Goal: Transaction & Acquisition: Purchase product/service

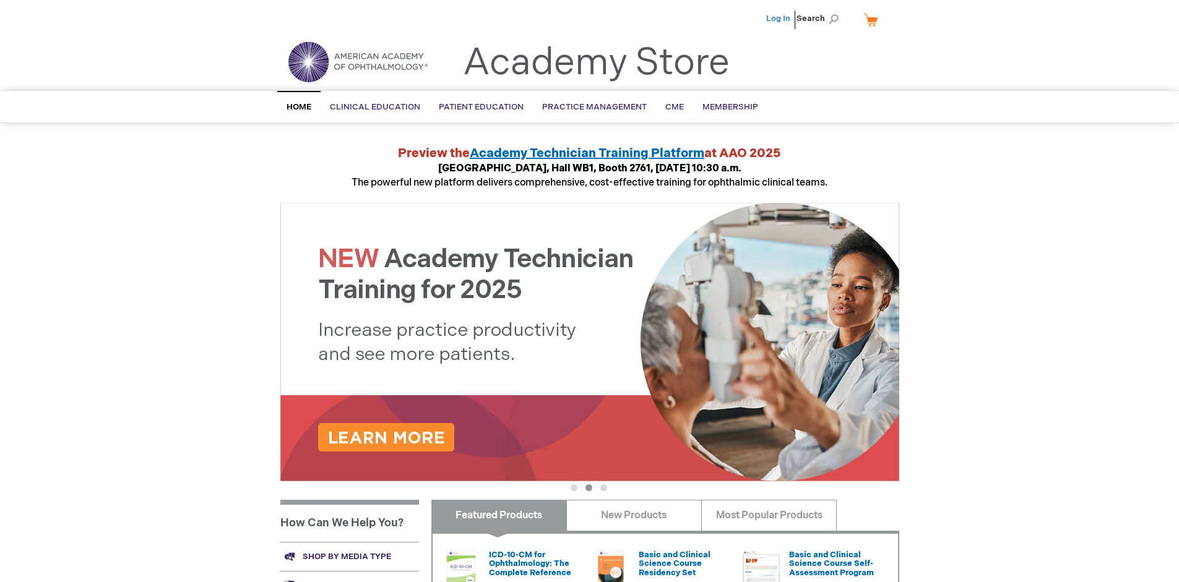
click at [779, 19] on link "Log In" at bounding box center [778, 19] width 24 height 10
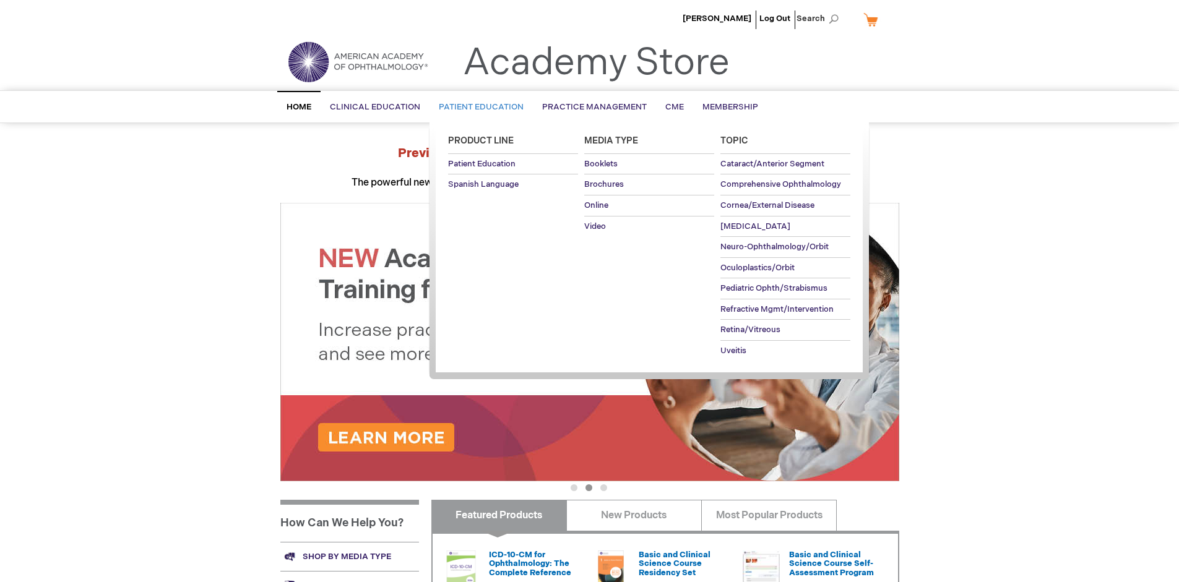
click at [478, 107] on span "Patient Education" at bounding box center [481, 107] width 85 height 10
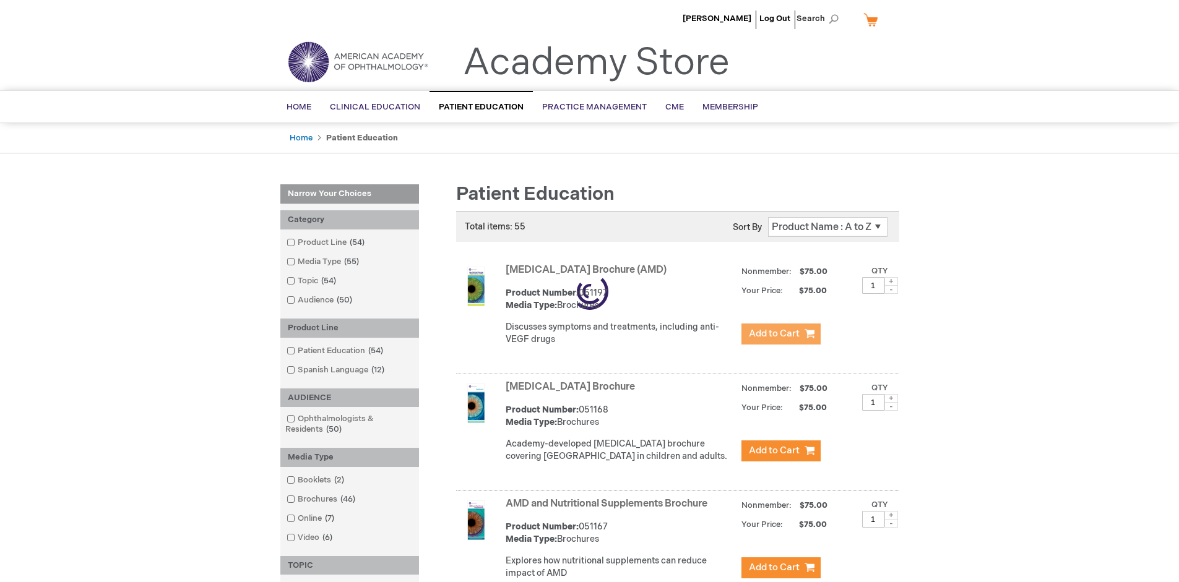
click at [780, 334] on span "Add to Cart" at bounding box center [774, 334] width 51 height 12
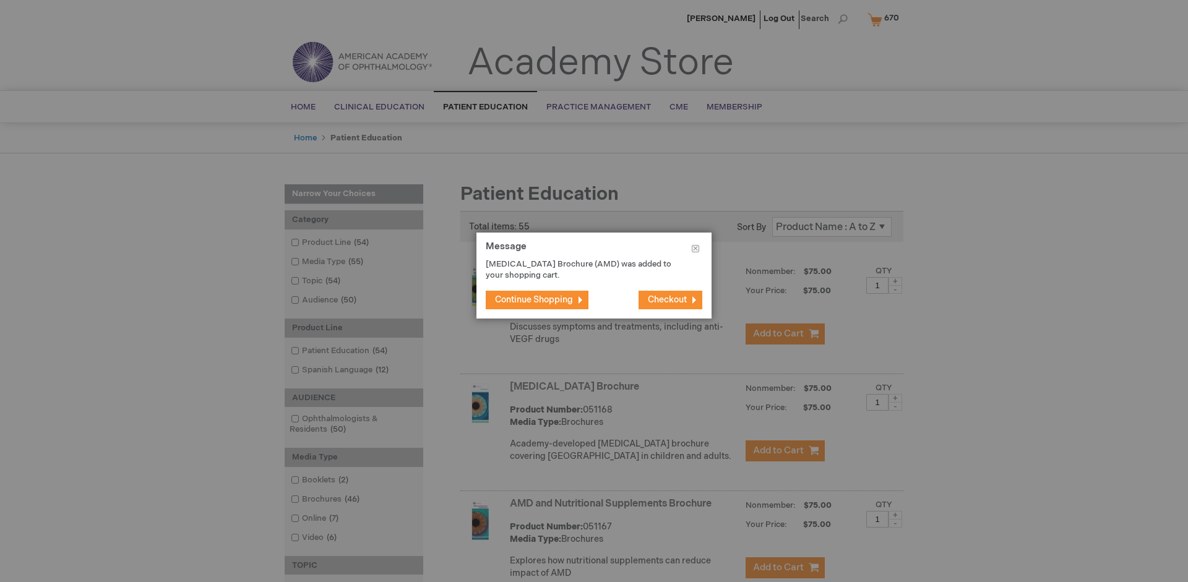
click at [534, 300] on span "Continue Shopping" at bounding box center [534, 300] width 78 height 11
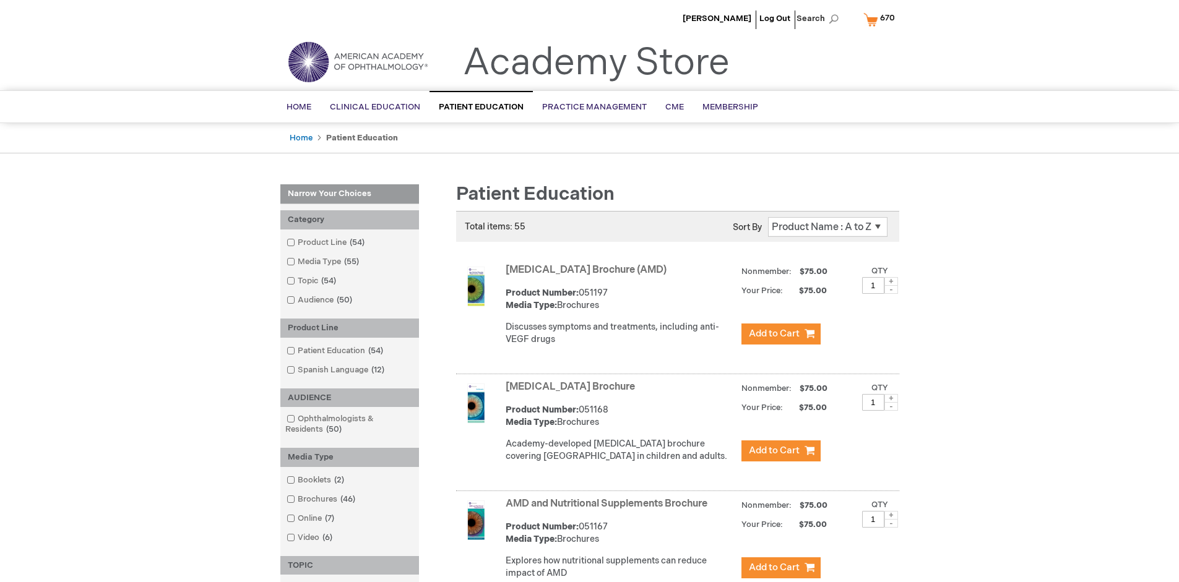
click at [609, 510] on link "AMD and Nutritional Supplements Brochure" at bounding box center [607, 504] width 202 height 12
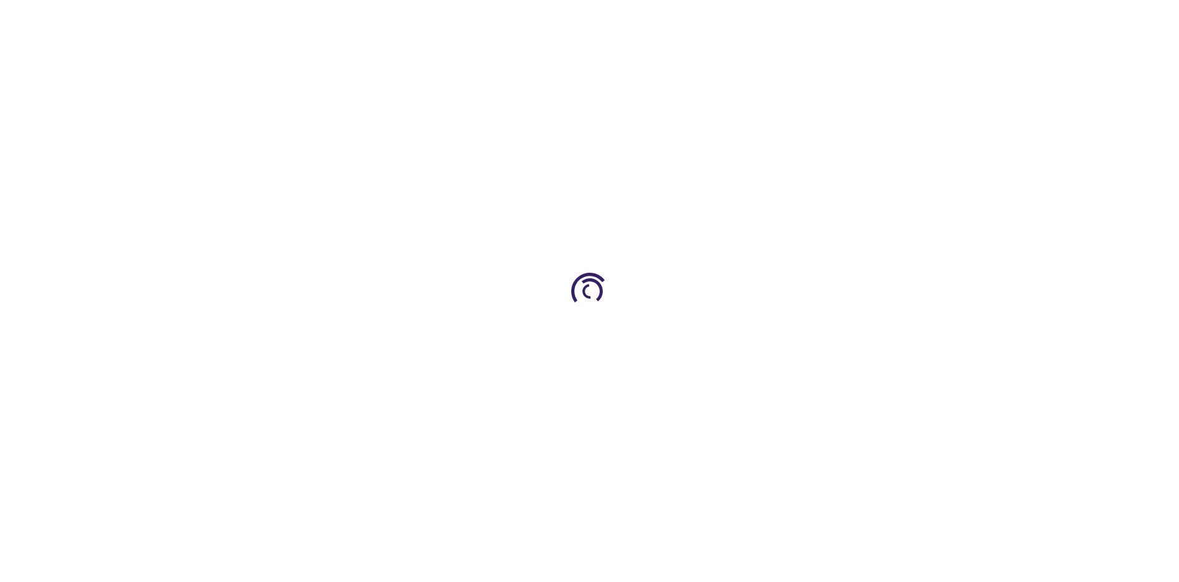
type input "1"
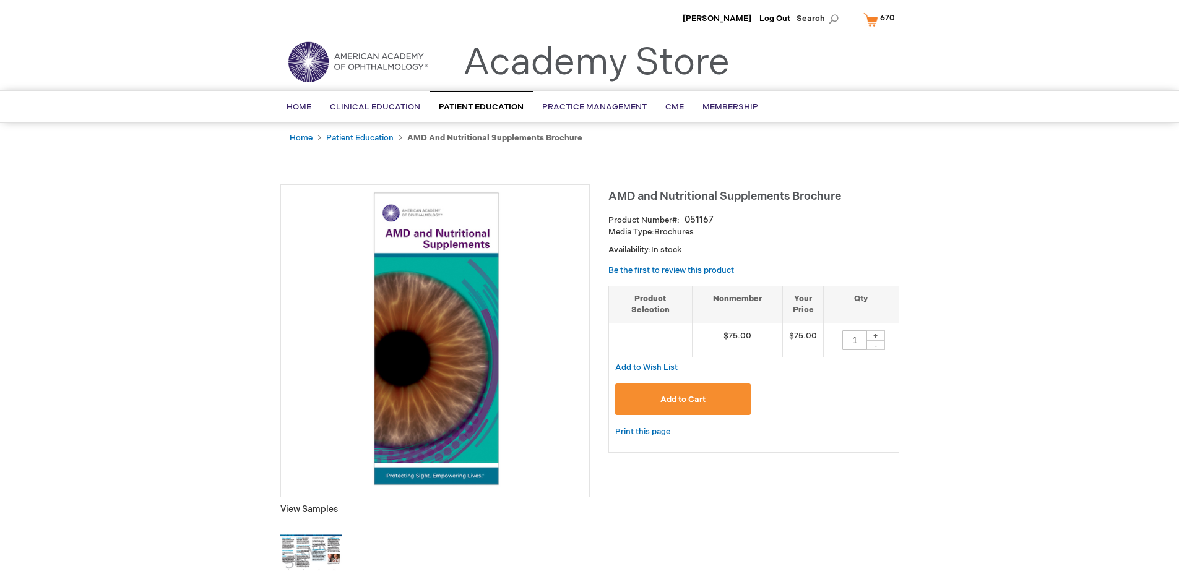
click at [683, 399] on span "Add to Cart" at bounding box center [682, 400] width 45 height 10
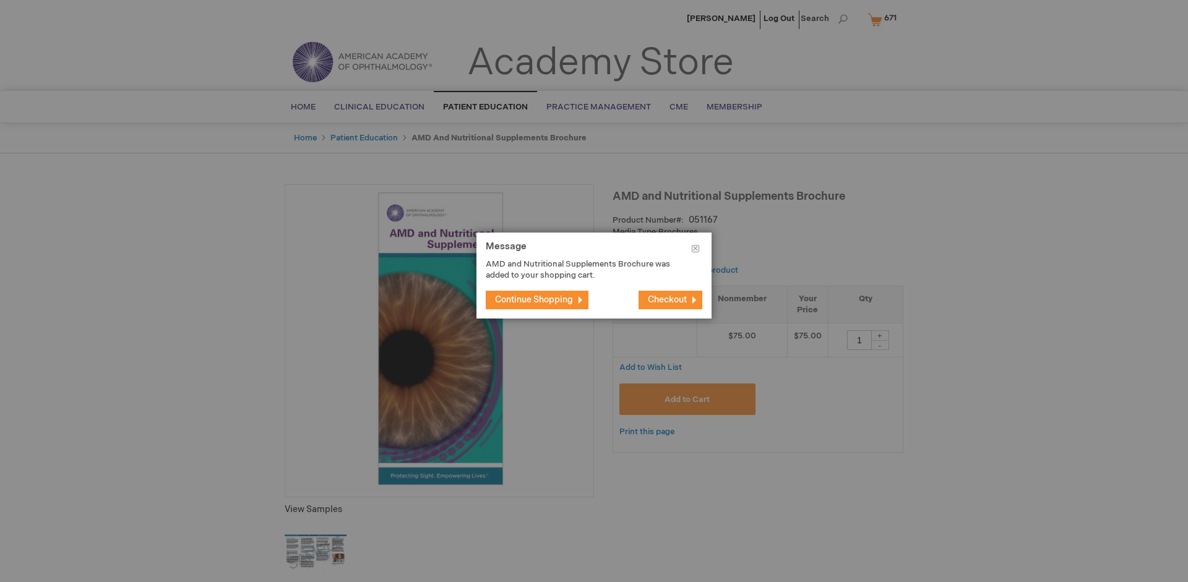
click at [534, 300] on span "Continue Shopping" at bounding box center [534, 300] width 78 height 11
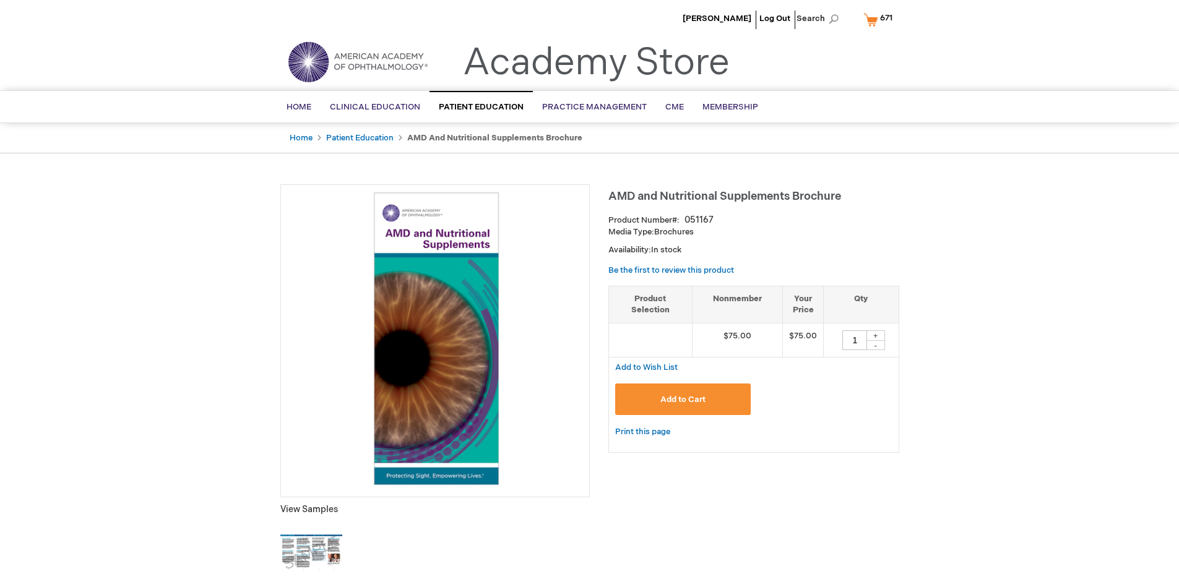
click at [880, 19] on span "671" at bounding box center [886, 18] width 12 height 10
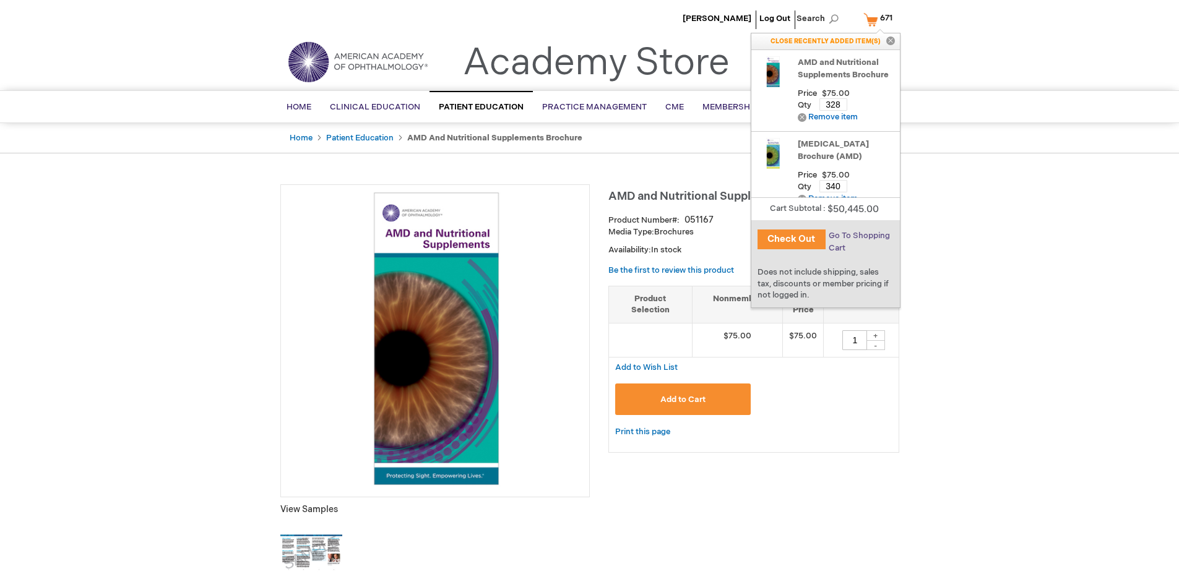
click at [858, 236] on span "Go To Shopping Cart" at bounding box center [859, 242] width 61 height 22
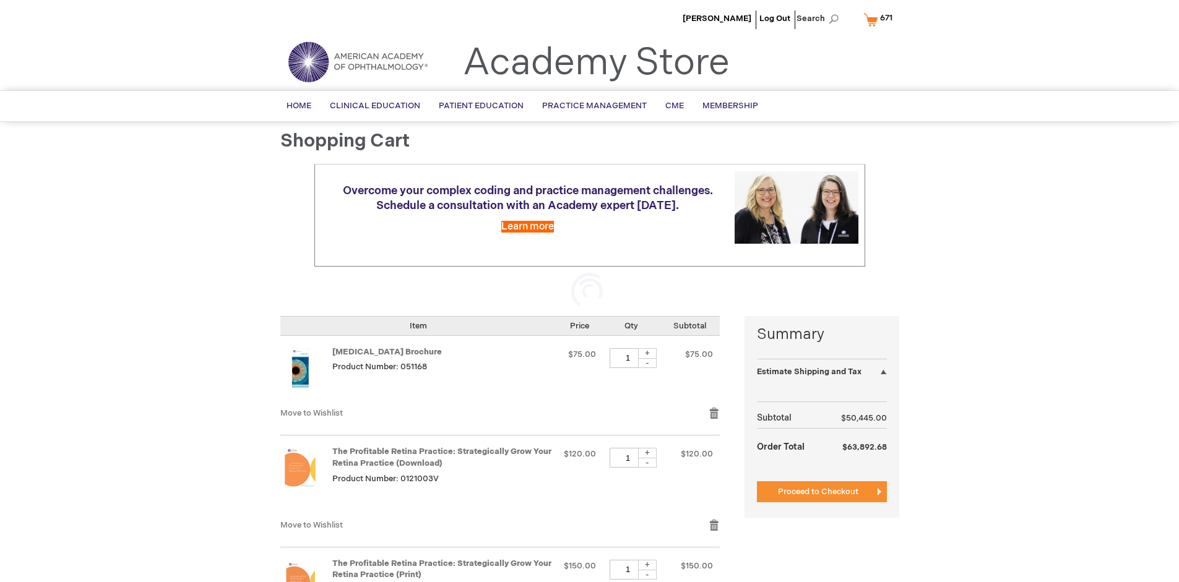
select select "US"
select select "41"
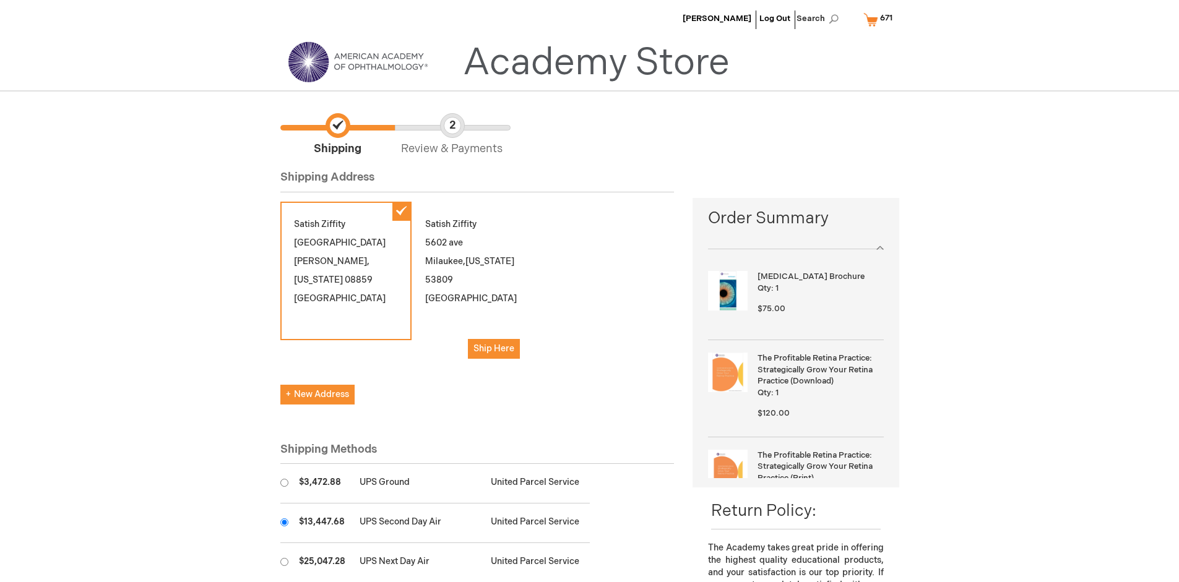
click at [284, 522] on input "radio" at bounding box center [284, 523] width 8 height 8
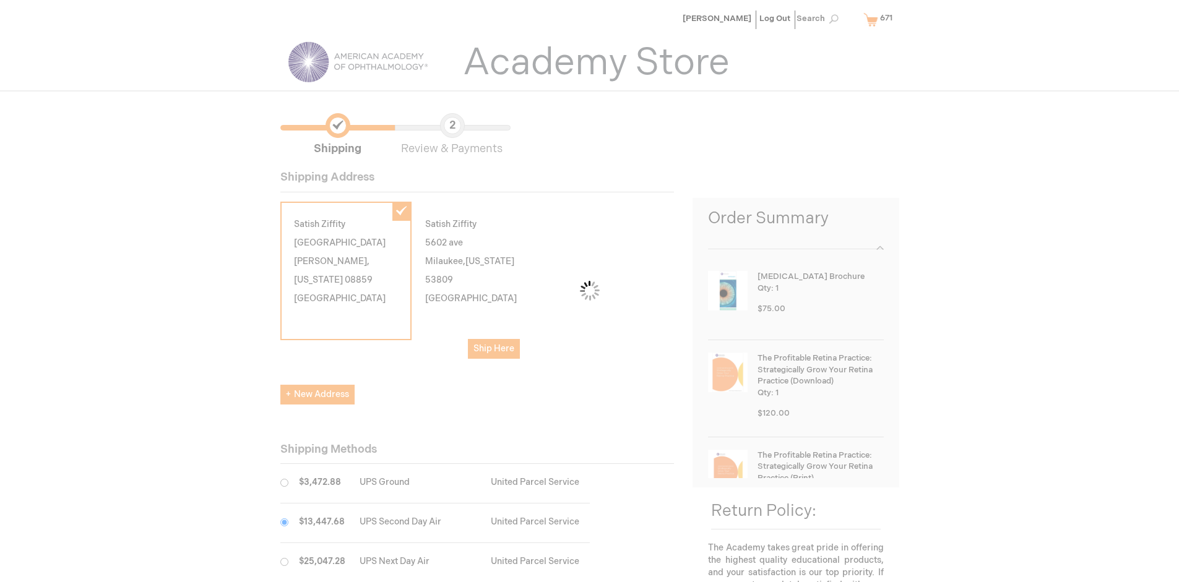
scroll to position [62, 0]
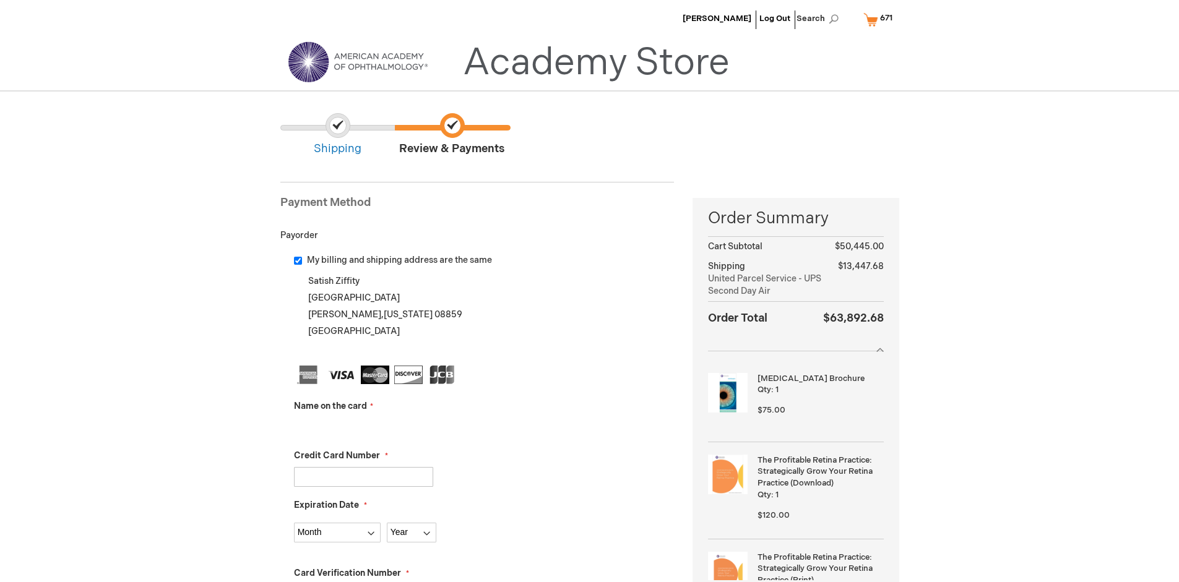
click at [363, 427] on input "Name on the card" at bounding box center [363, 428] width 139 height 20
